Goal: Task Accomplishment & Management: Manage account settings

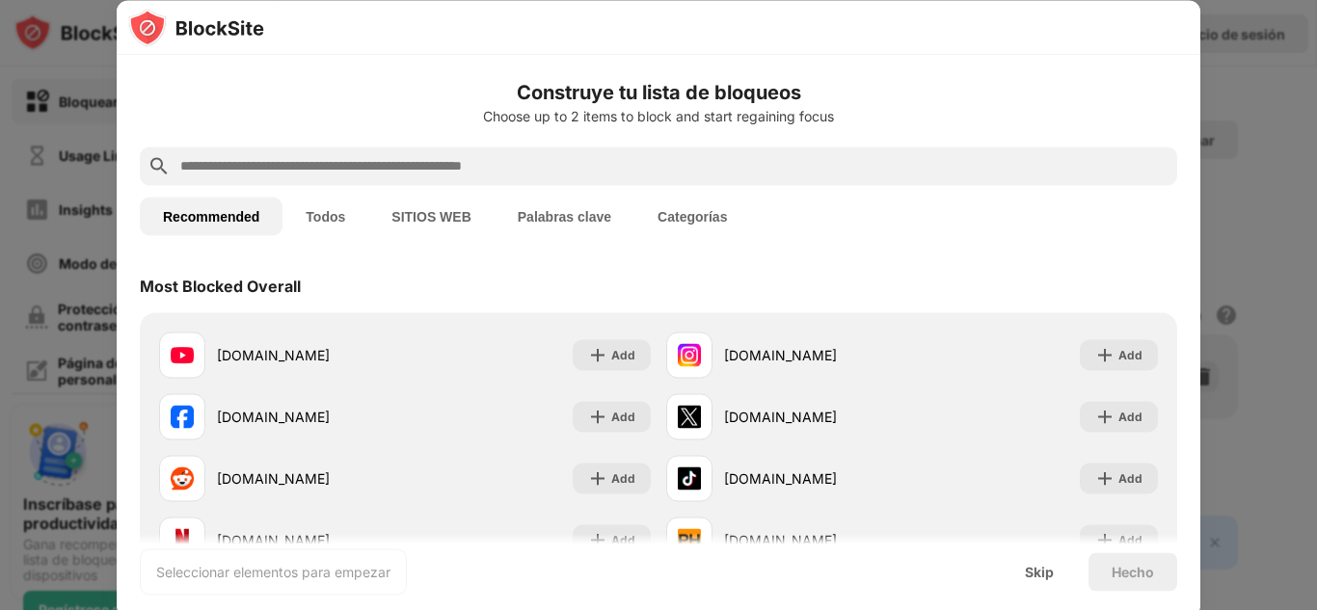
click at [532, 158] on input "text" at bounding box center [673, 165] width 991 height 23
paste input "**********"
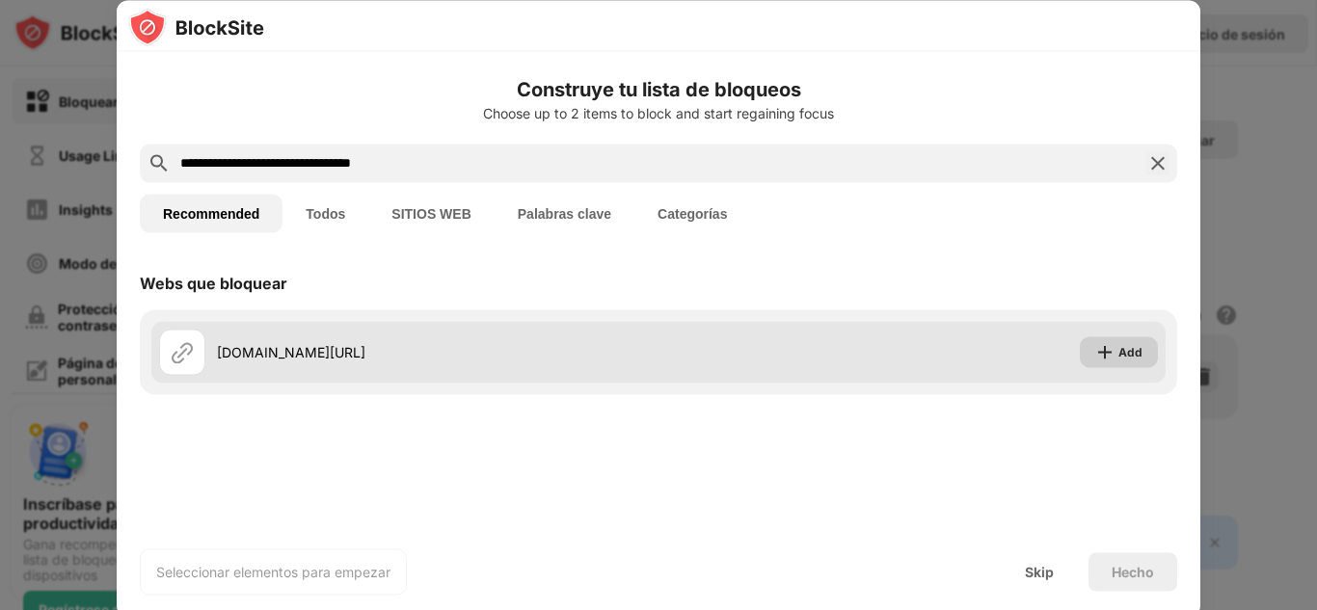
type input "**********"
click at [1120, 350] on div "Add" at bounding box center [1130, 351] width 24 height 19
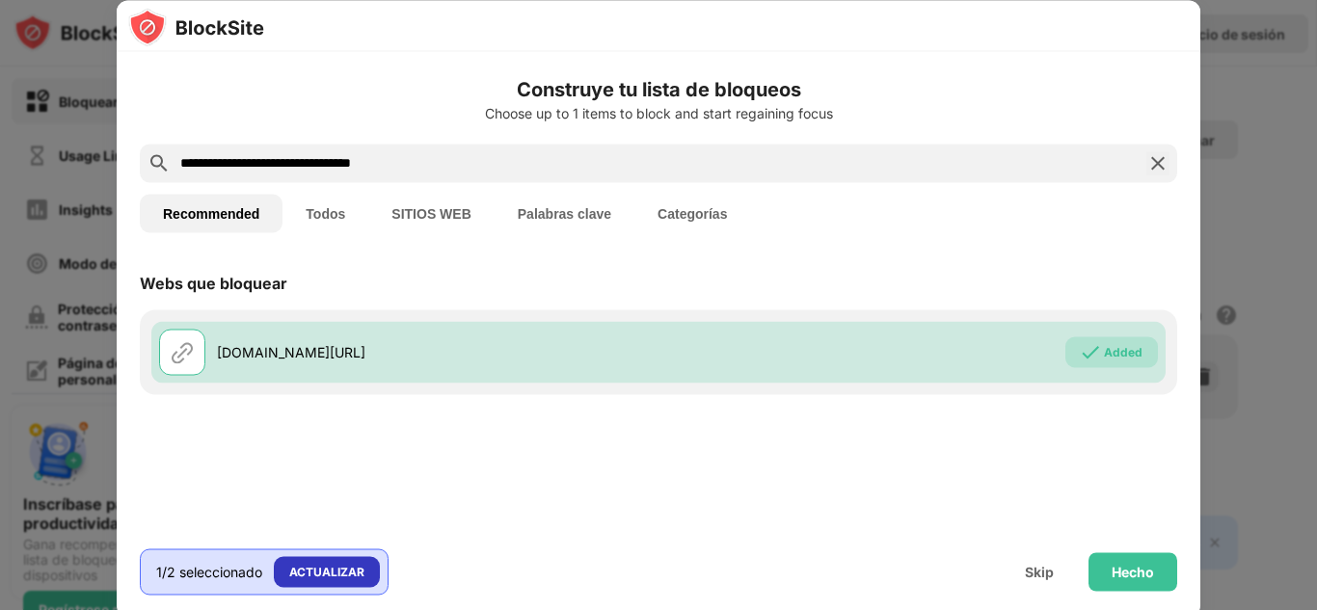
click at [316, 569] on div "ACTUALIZAR" at bounding box center [326, 571] width 75 height 19
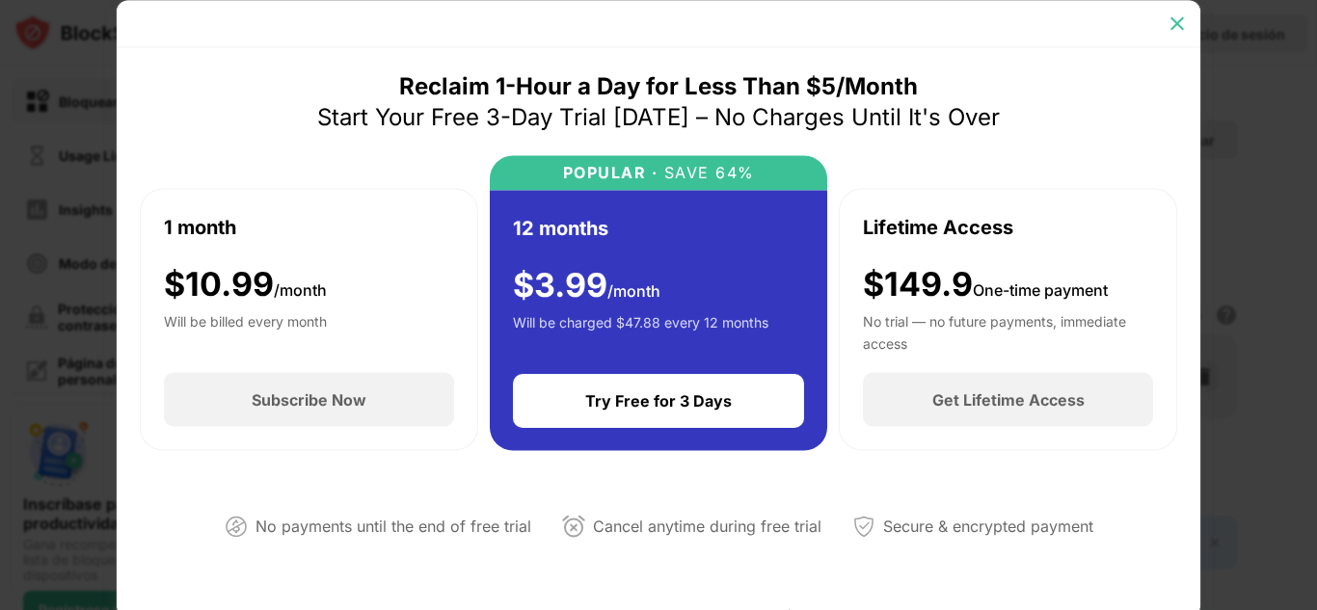
click at [1176, 15] on img at bounding box center [1176, 22] width 19 height 19
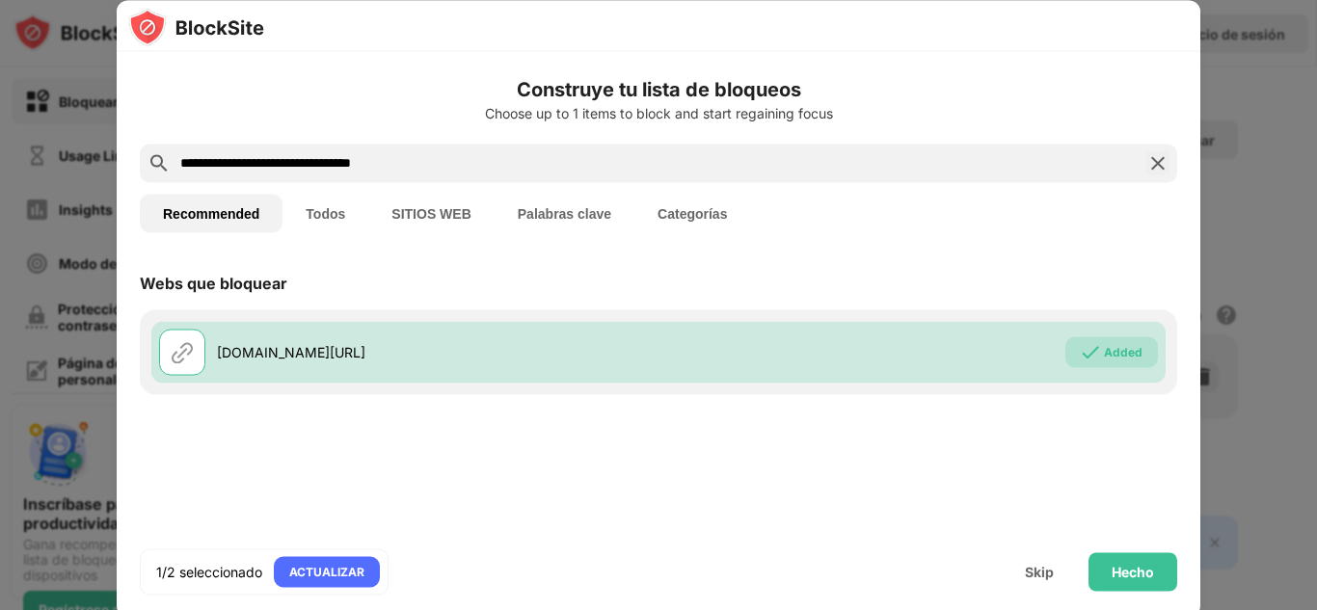
click at [1224, 78] on div at bounding box center [658, 305] width 1317 height 610
click at [1125, 568] on div "Hecho" at bounding box center [1132, 571] width 42 height 15
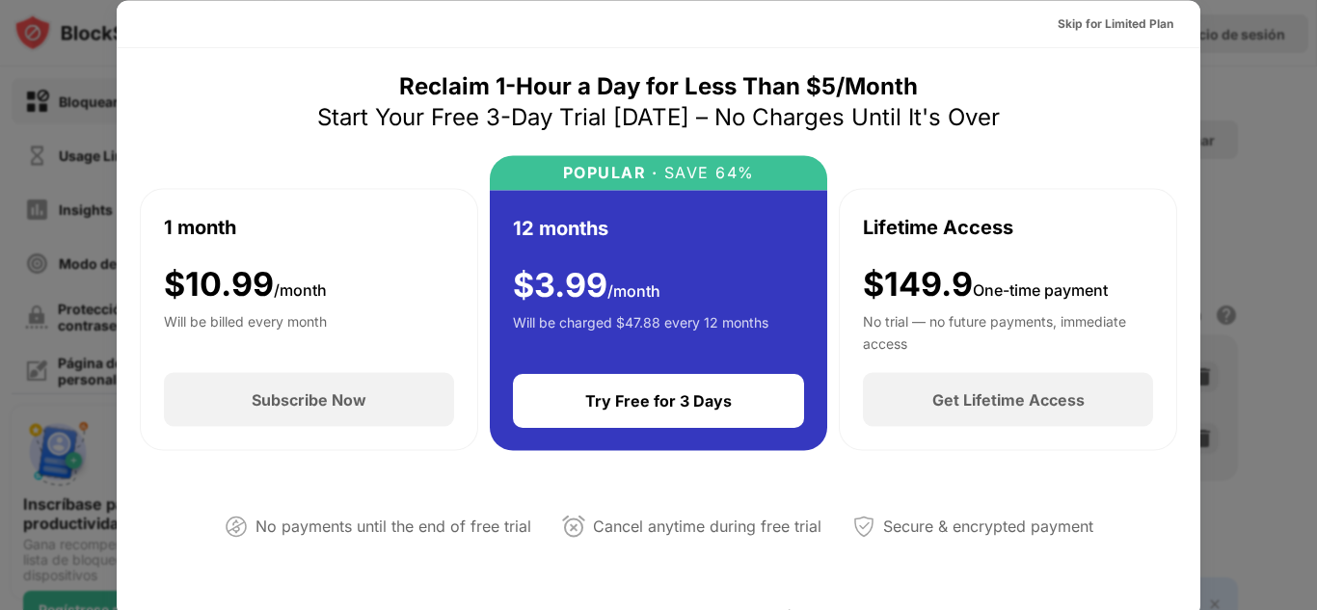
click at [1259, 160] on div at bounding box center [658, 305] width 1317 height 610
click at [1108, 22] on div "Skip for Limited Plan" at bounding box center [1115, 22] width 116 height 19
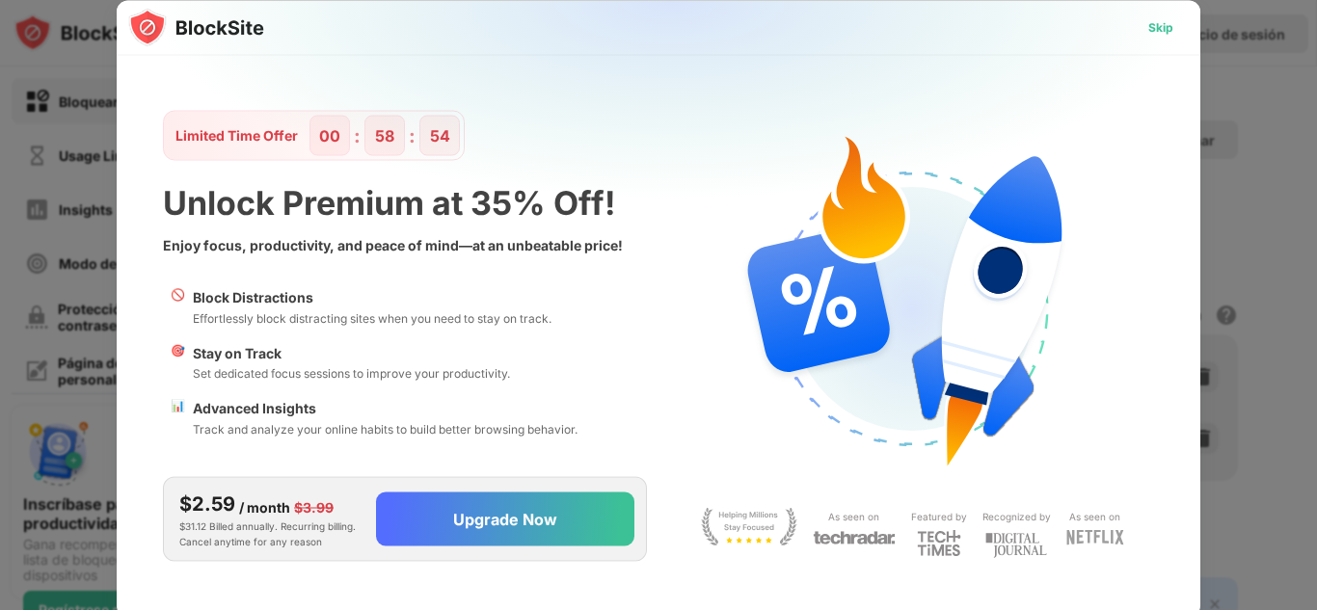
click at [1158, 24] on div "Skip" at bounding box center [1160, 26] width 25 height 19
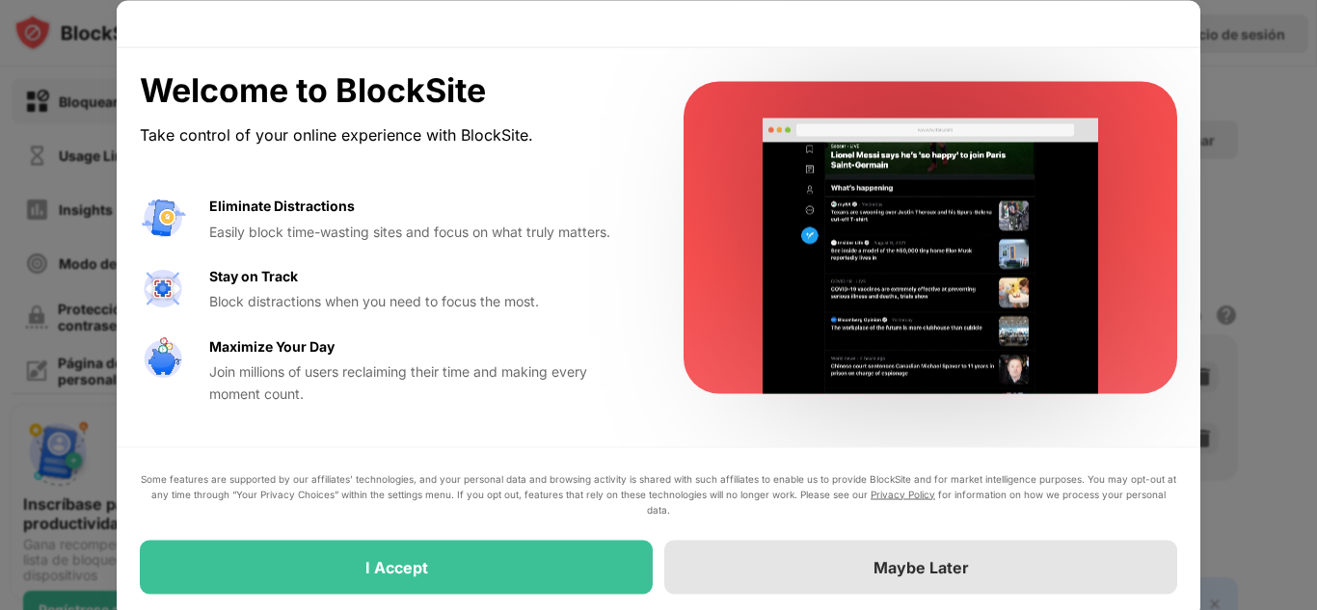
click at [922, 566] on div "Maybe Later" at bounding box center [920, 566] width 95 height 19
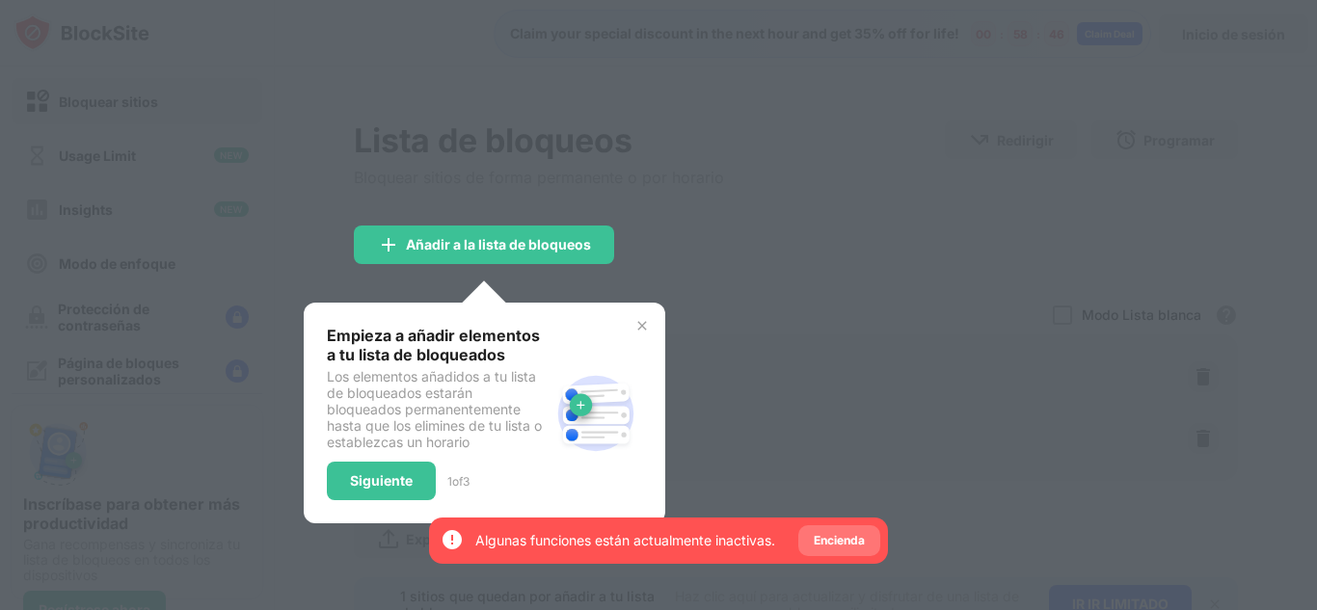
click at [845, 539] on div "Encienda" at bounding box center [839, 540] width 51 height 19
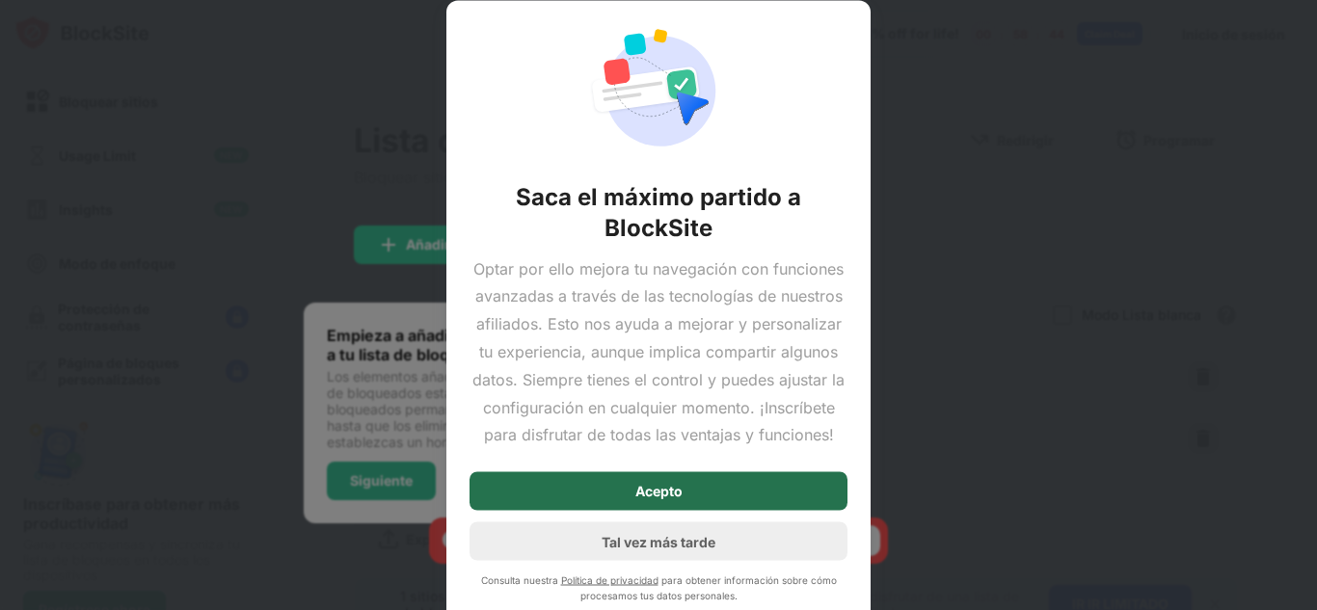
click at [642, 485] on div "Acepto" at bounding box center [658, 491] width 47 height 15
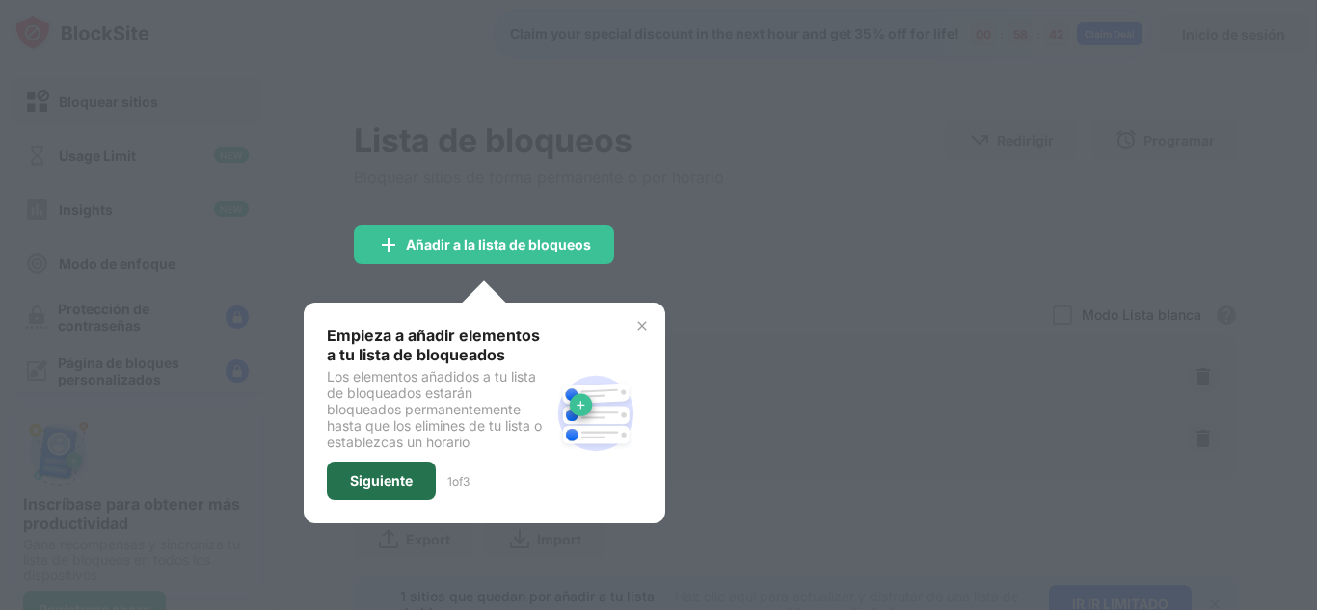
click at [364, 477] on div "Siguiente" at bounding box center [381, 480] width 63 height 15
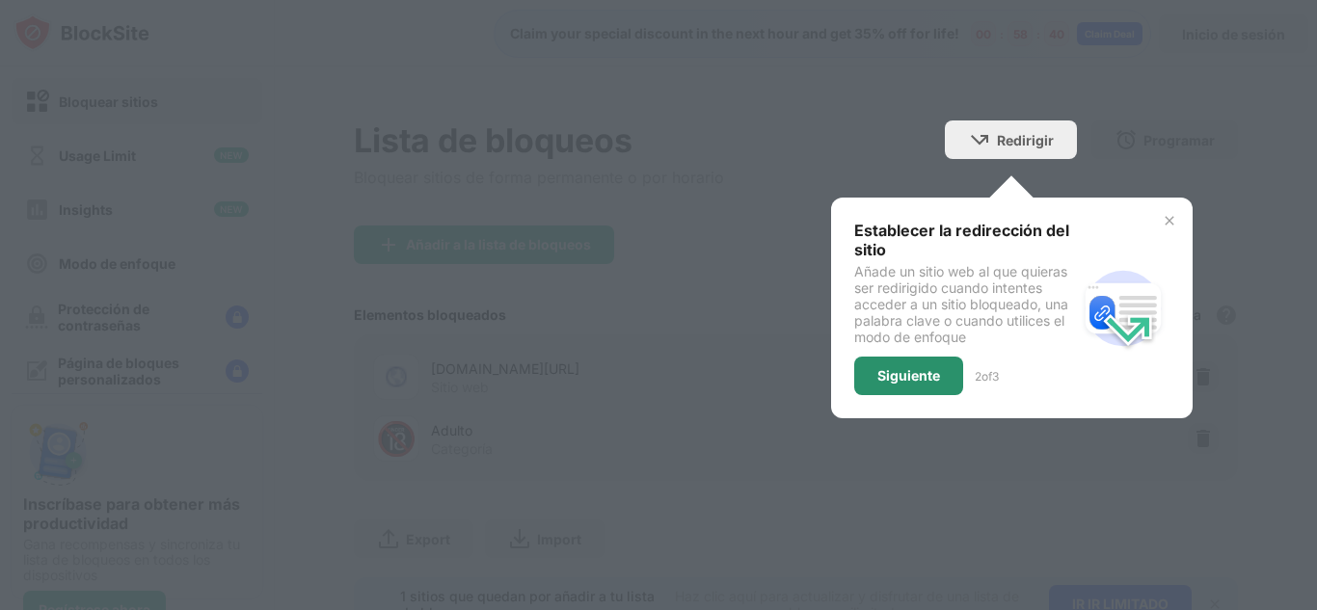
click at [879, 369] on div "Siguiente" at bounding box center [908, 375] width 63 height 15
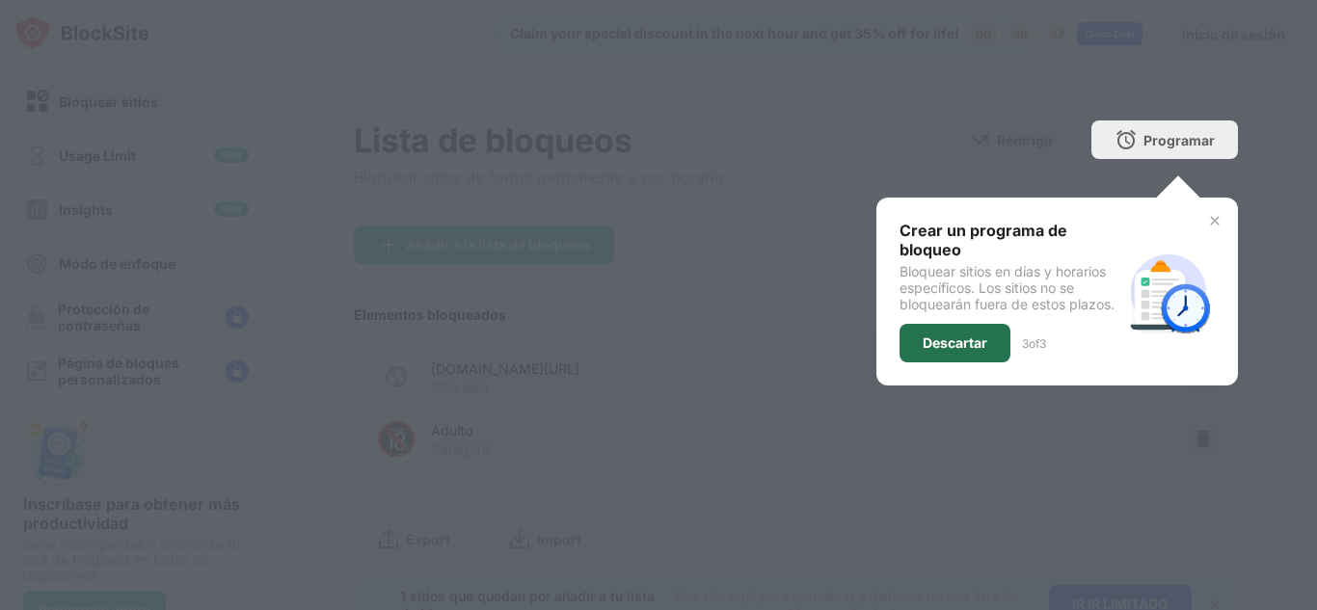
click at [923, 338] on div "Descartar" at bounding box center [955, 342] width 65 height 15
